Goal: Task Accomplishment & Management: Manage account settings

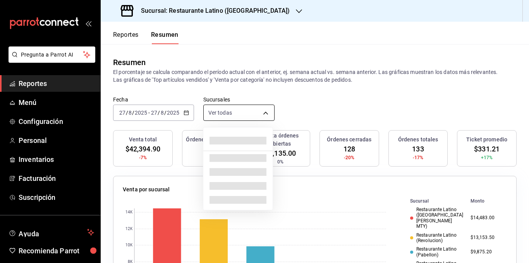
click at [231, 114] on body "Pregunta a Parrot AI Reportes Menú Configuración Personal Inventarios Facturaci…" at bounding box center [264, 131] width 529 height 263
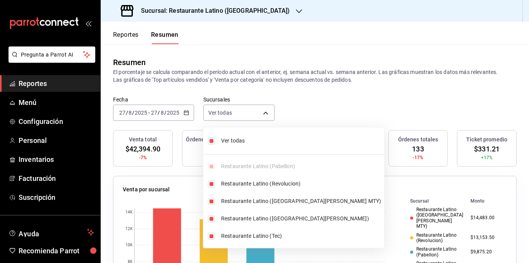
click at [233, 143] on span "Ver todas" at bounding box center [301, 141] width 160 height 8
type input "[object Object]"
checkbox input "false"
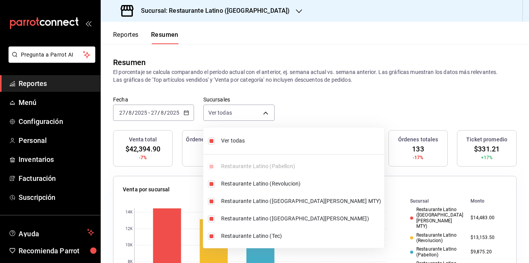
checkbox input "false"
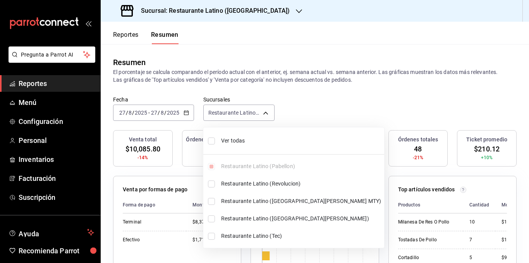
click at [236, 140] on span "Ver todas" at bounding box center [301, 141] width 160 height 8
type input "[object Object],[object Object],[object Object],[object Object],[object Object]"
checkbox input "true"
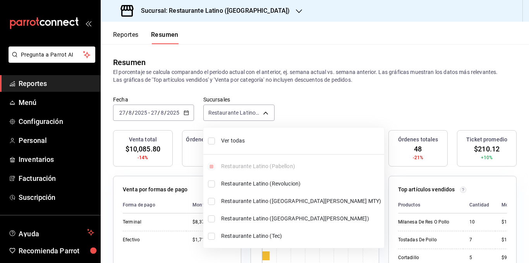
checkbox input "true"
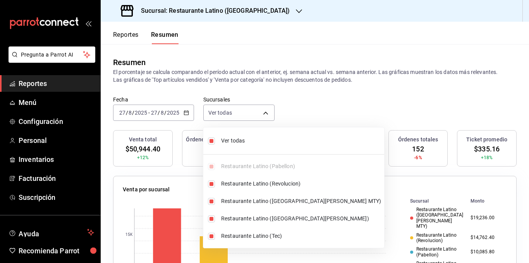
click at [239, 76] on div at bounding box center [264, 131] width 529 height 263
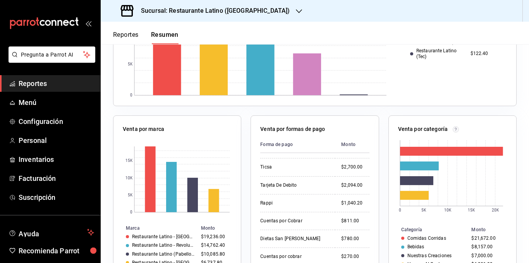
scroll to position [39, 0]
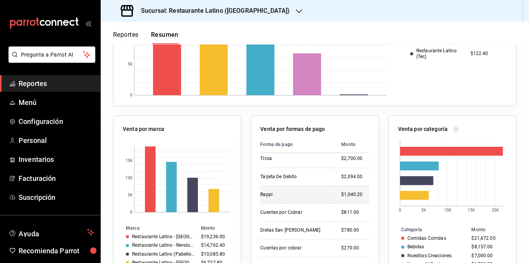
click at [287, 187] on td "Rappi" at bounding box center [297, 194] width 75 height 18
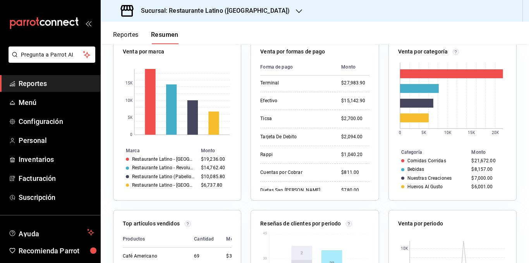
scroll to position [0, 0]
